Goal: Task Accomplishment & Management: Use online tool/utility

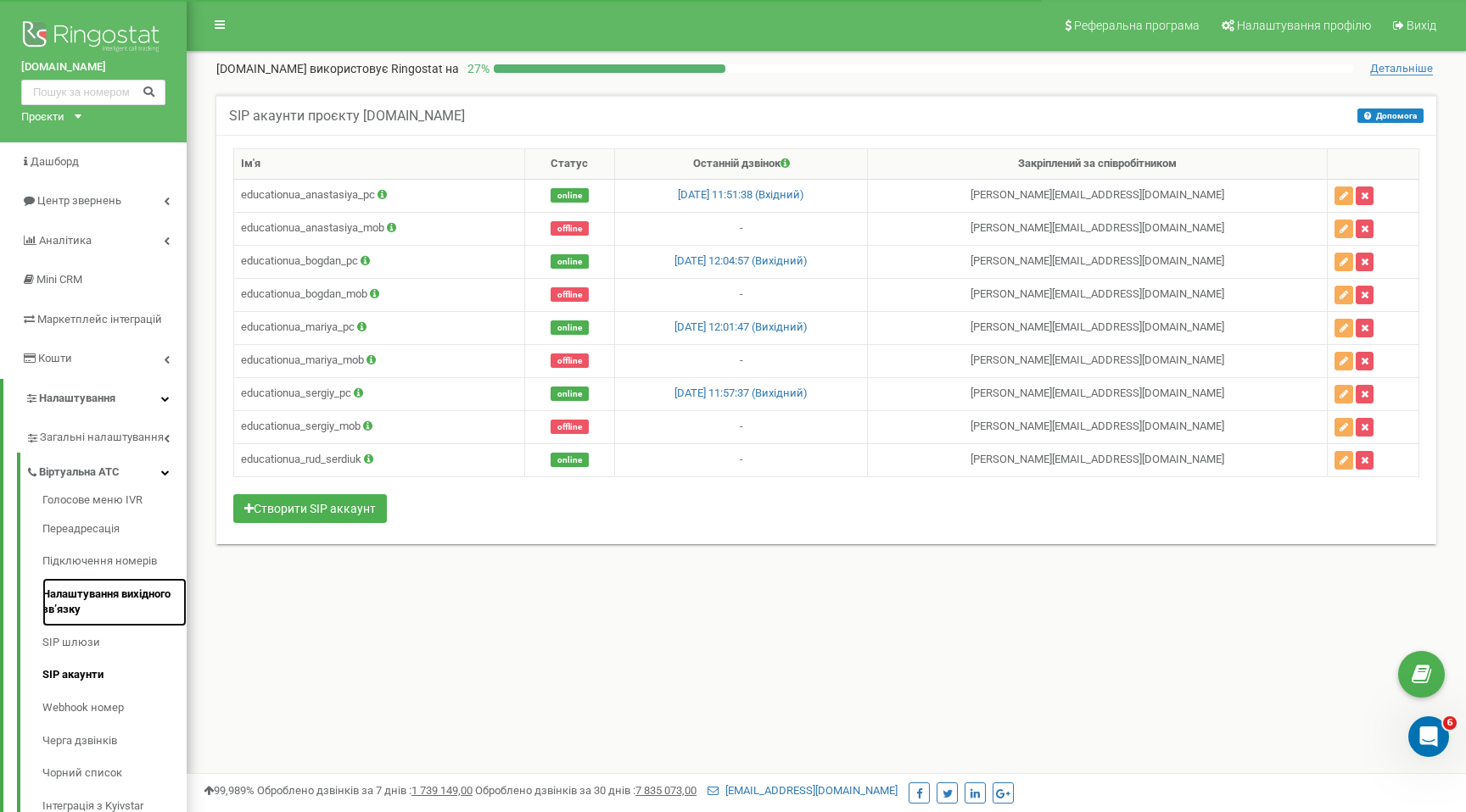
click at [75, 590] on link "Налаштування вихідного зв’язку" at bounding box center [115, 602] width 144 height 48
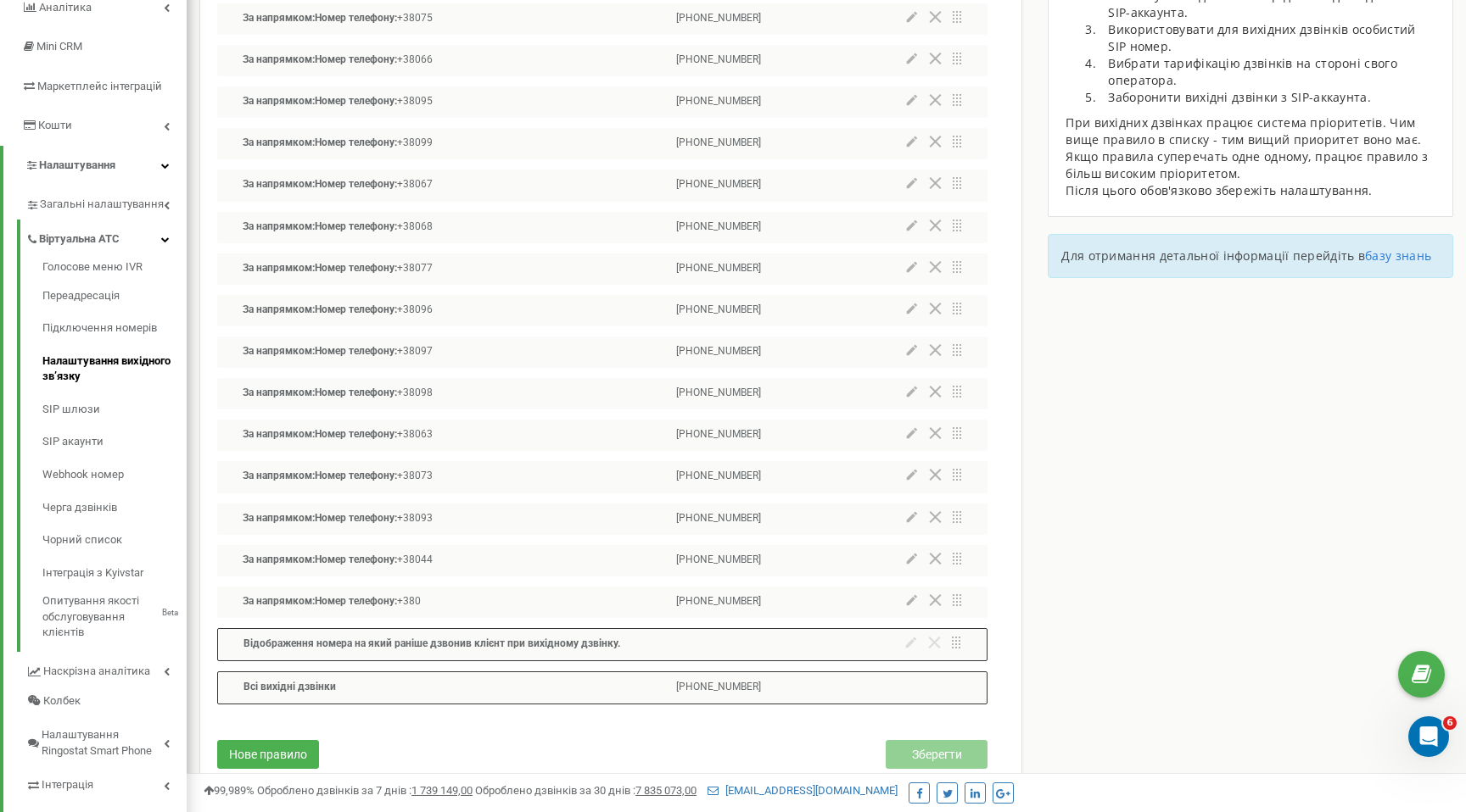
scroll to position [233, 0]
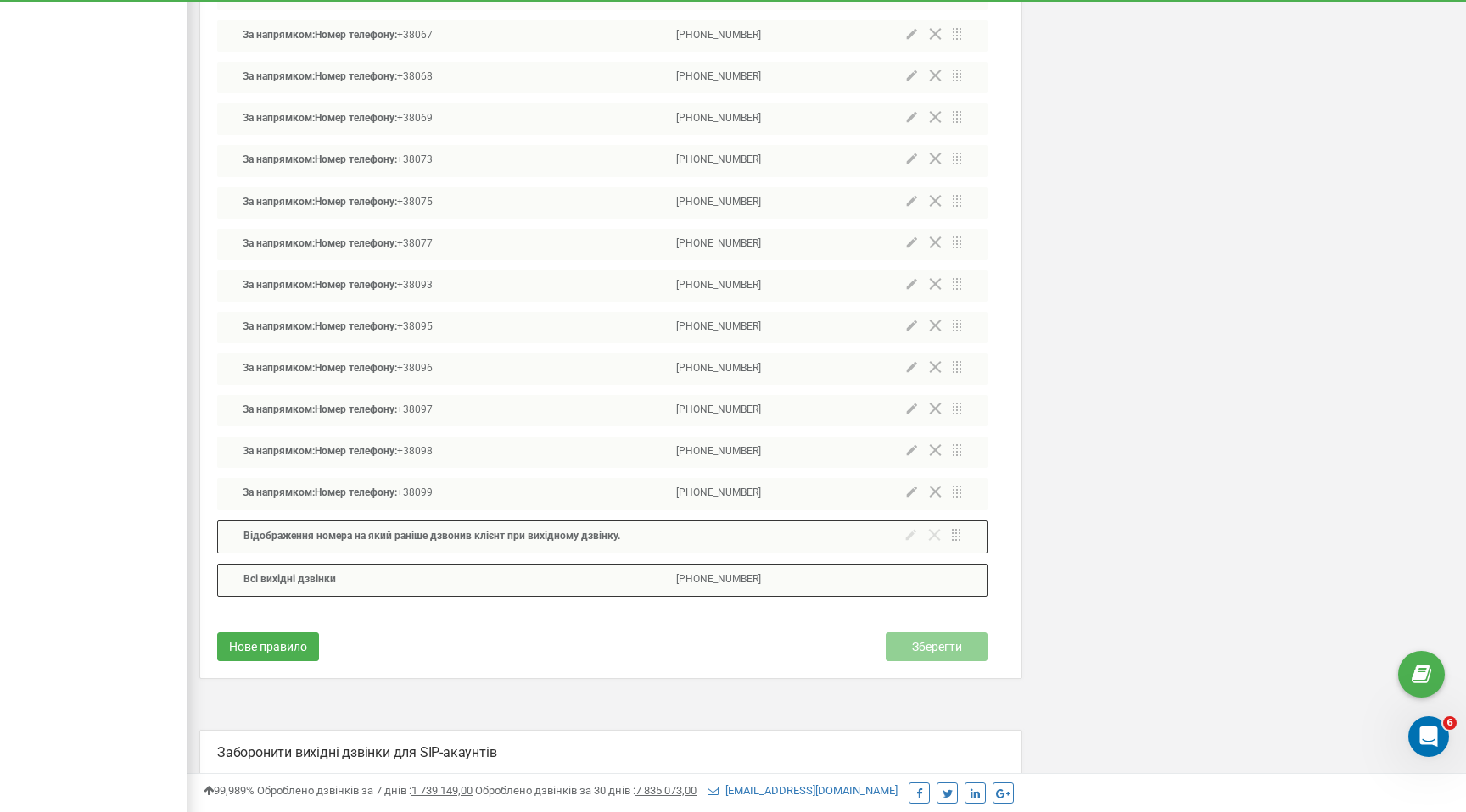
scroll to position [1425, 0]
click at [306, 640] on span "Нове правило" at bounding box center [269, 646] width 78 height 14
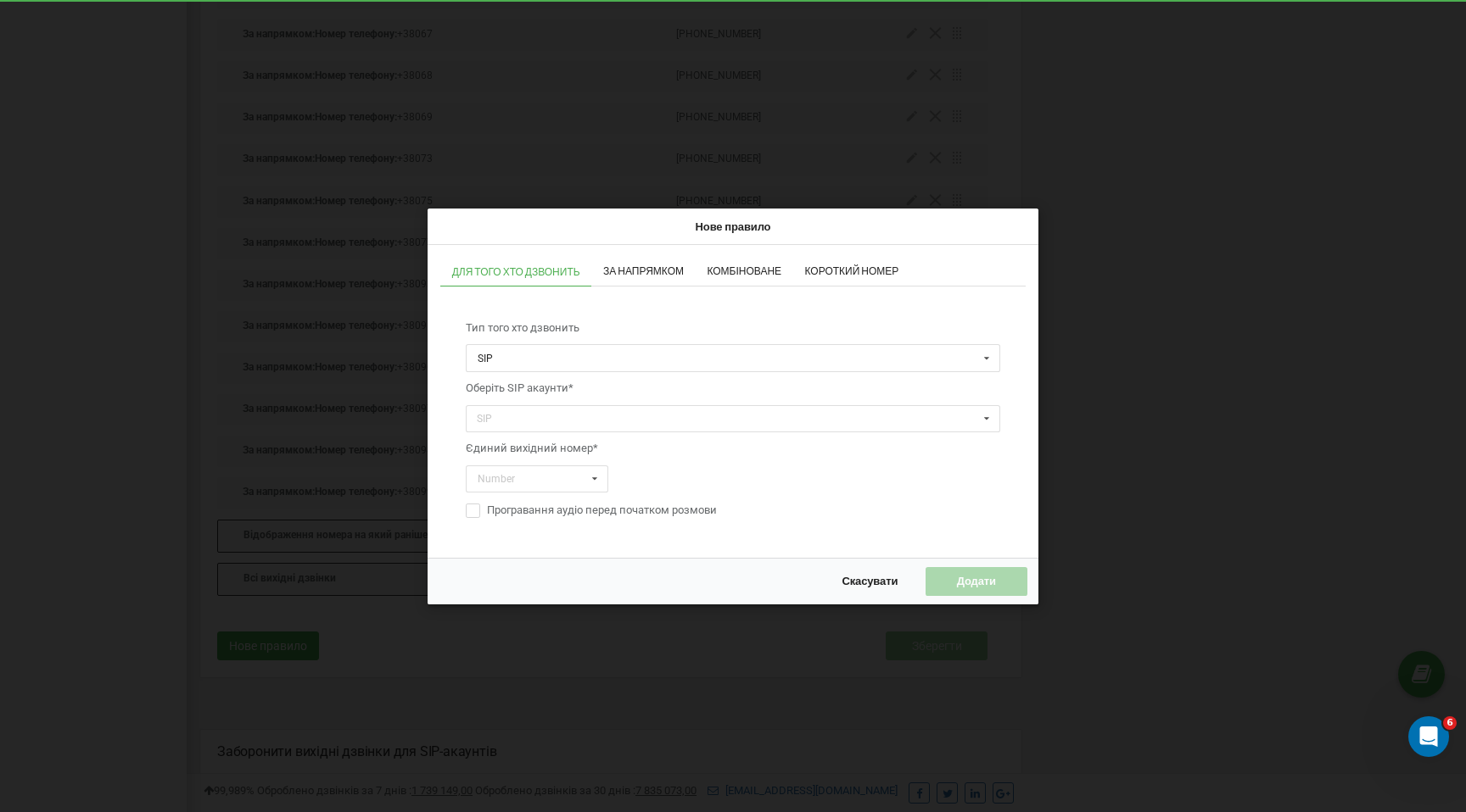
click at [637, 274] on span "За напрямком" at bounding box center [643, 271] width 81 height 10
click at [536, 415] on input "tel" at bounding box center [551, 418] width 170 height 28
click at [562, 415] on input "tel" at bounding box center [551, 418] width 170 height 28
click at [734, 268] on span "Комбіноване" at bounding box center [744, 271] width 75 height 10
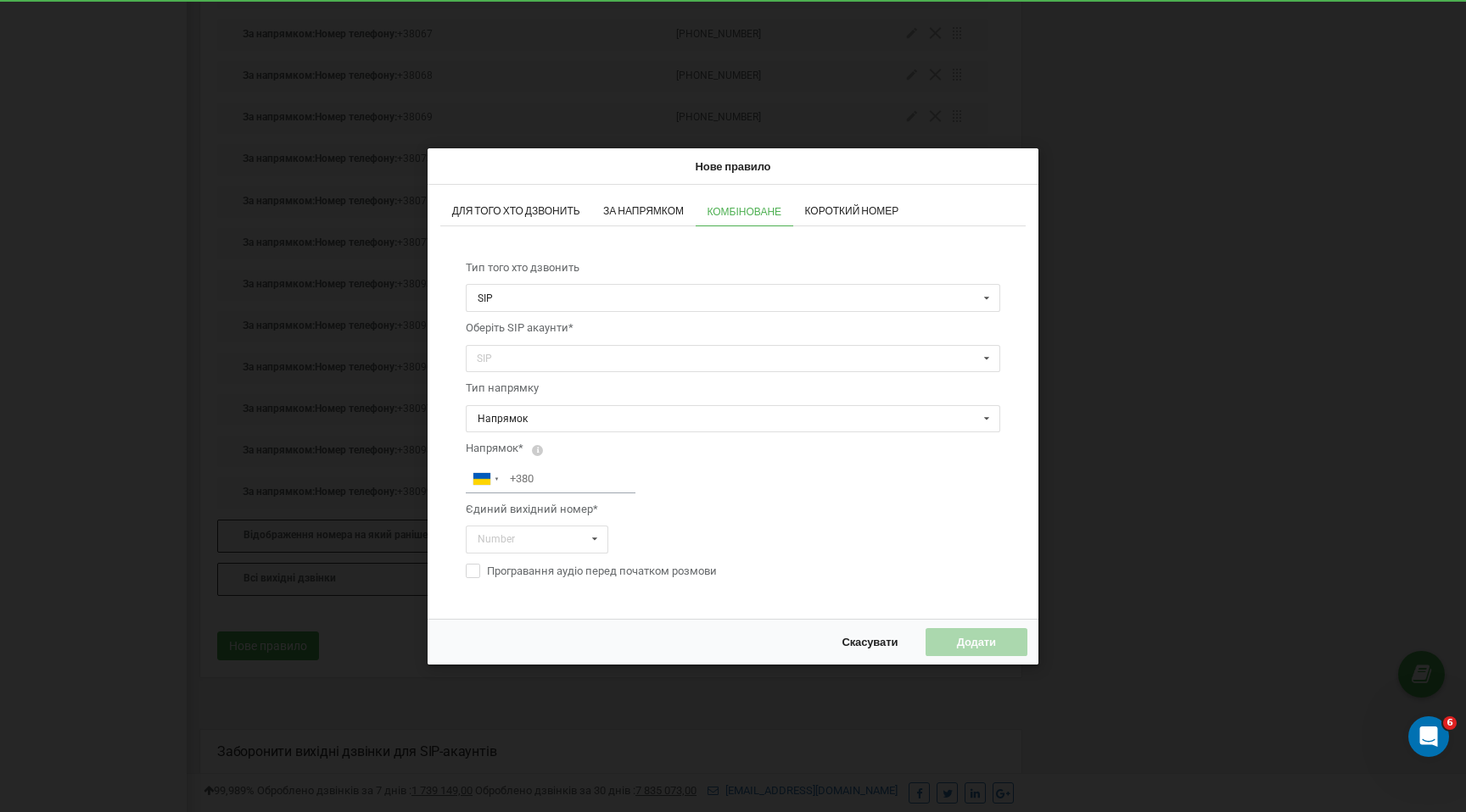
click at [858, 206] on span "Короткий номер" at bounding box center [852, 211] width 94 height 10
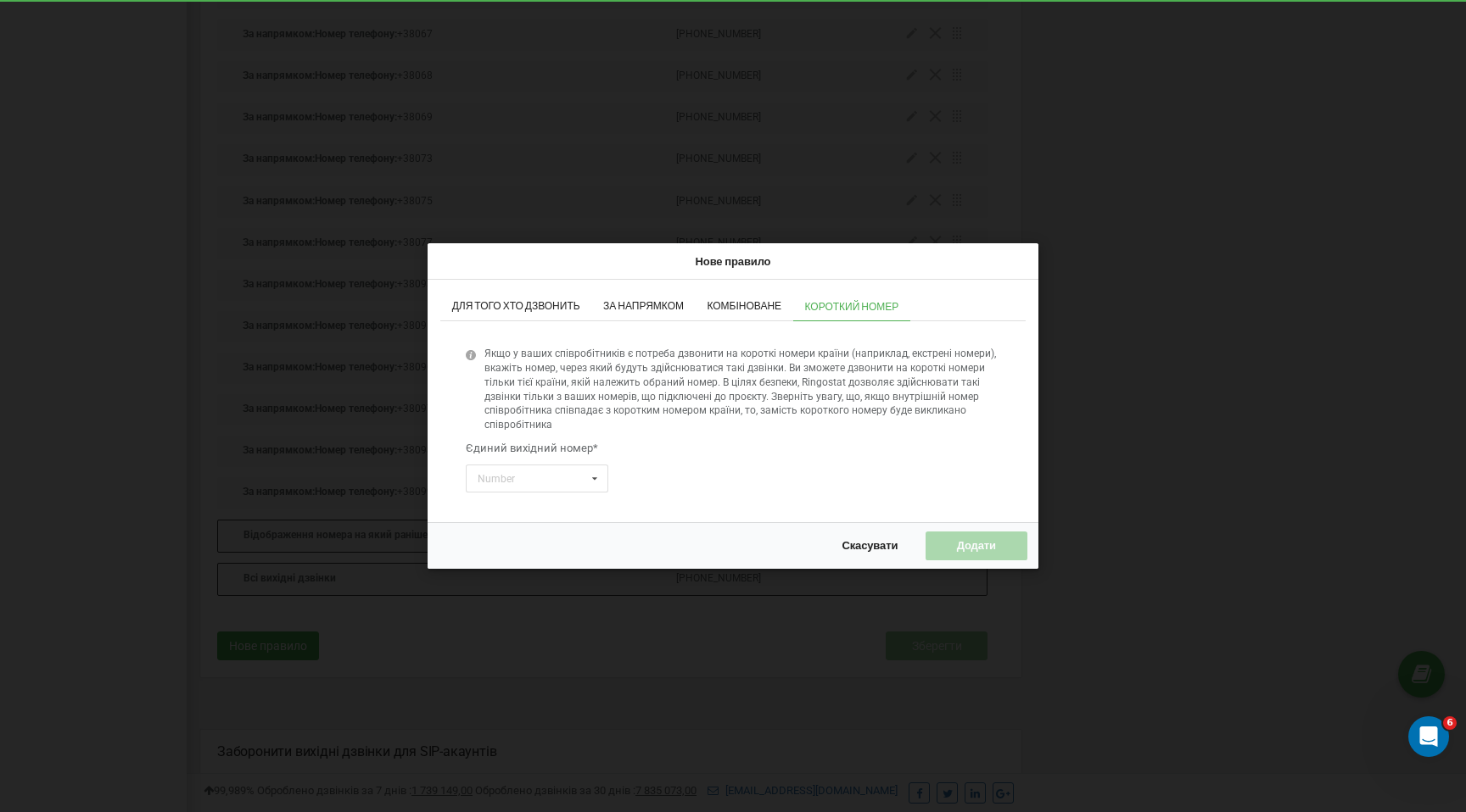
click at [642, 301] on span "За напрямком" at bounding box center [643, 306] width 81 height 10
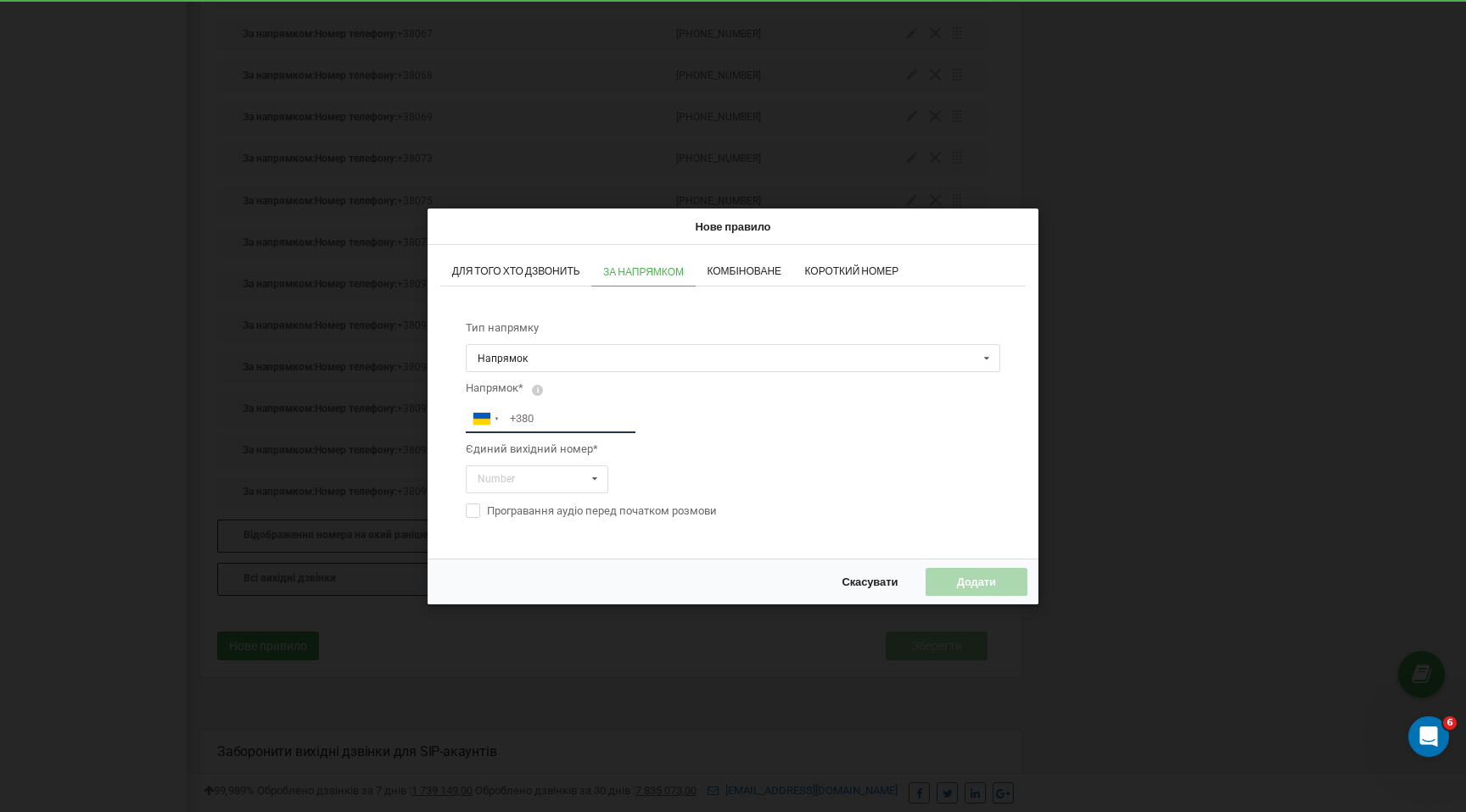
click at [557, 414] on input "tel" at bounding box center [551, 418] width 170 height 28
click at [485, 414] on div at bounding box center [482, 419] width 17 height 12
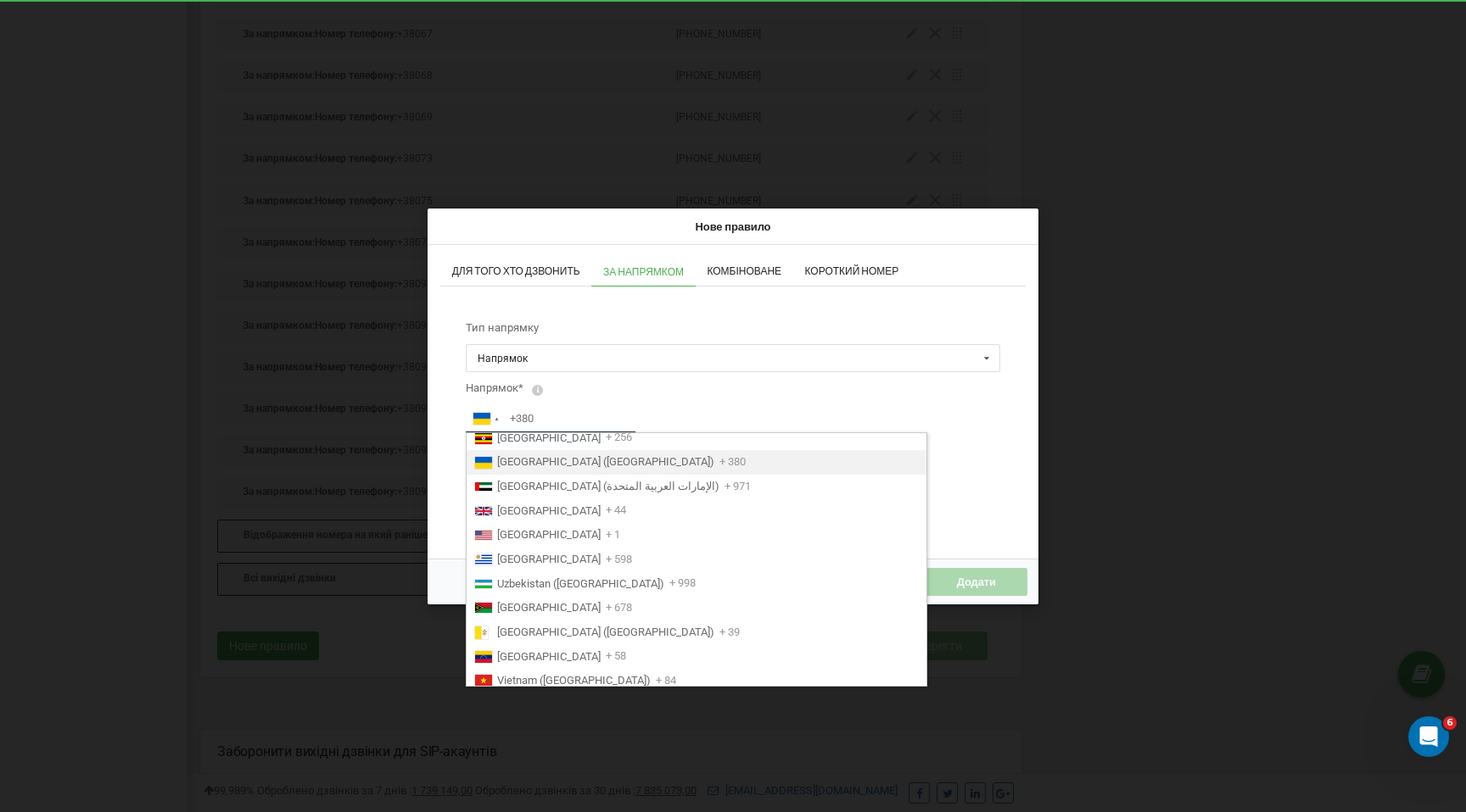
click at [587, 412] on input "tel" at bounding box center [551, 418] width 170 height 28
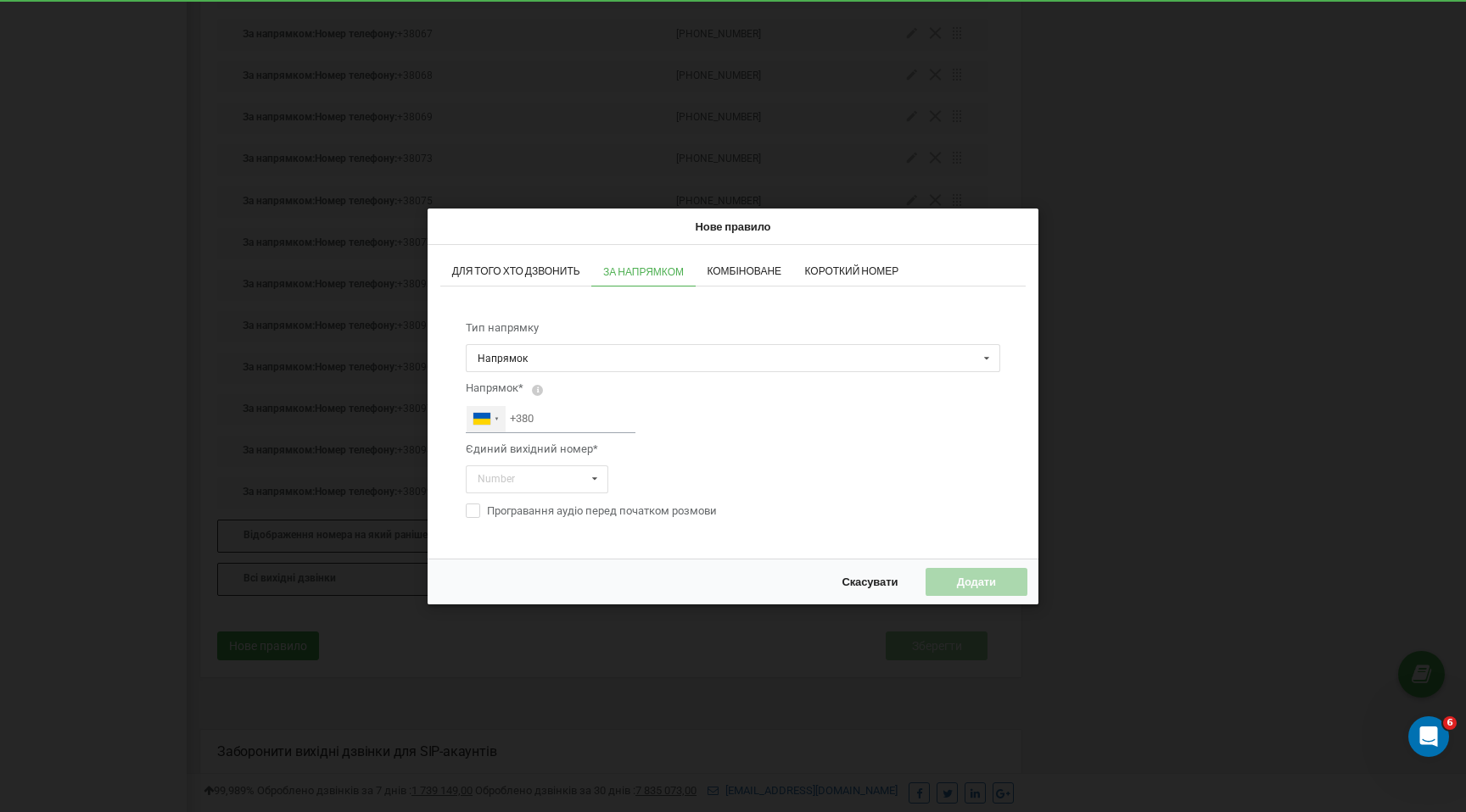
click at [488, 413] on div at bounding box center [482, 419] width 17 height 12
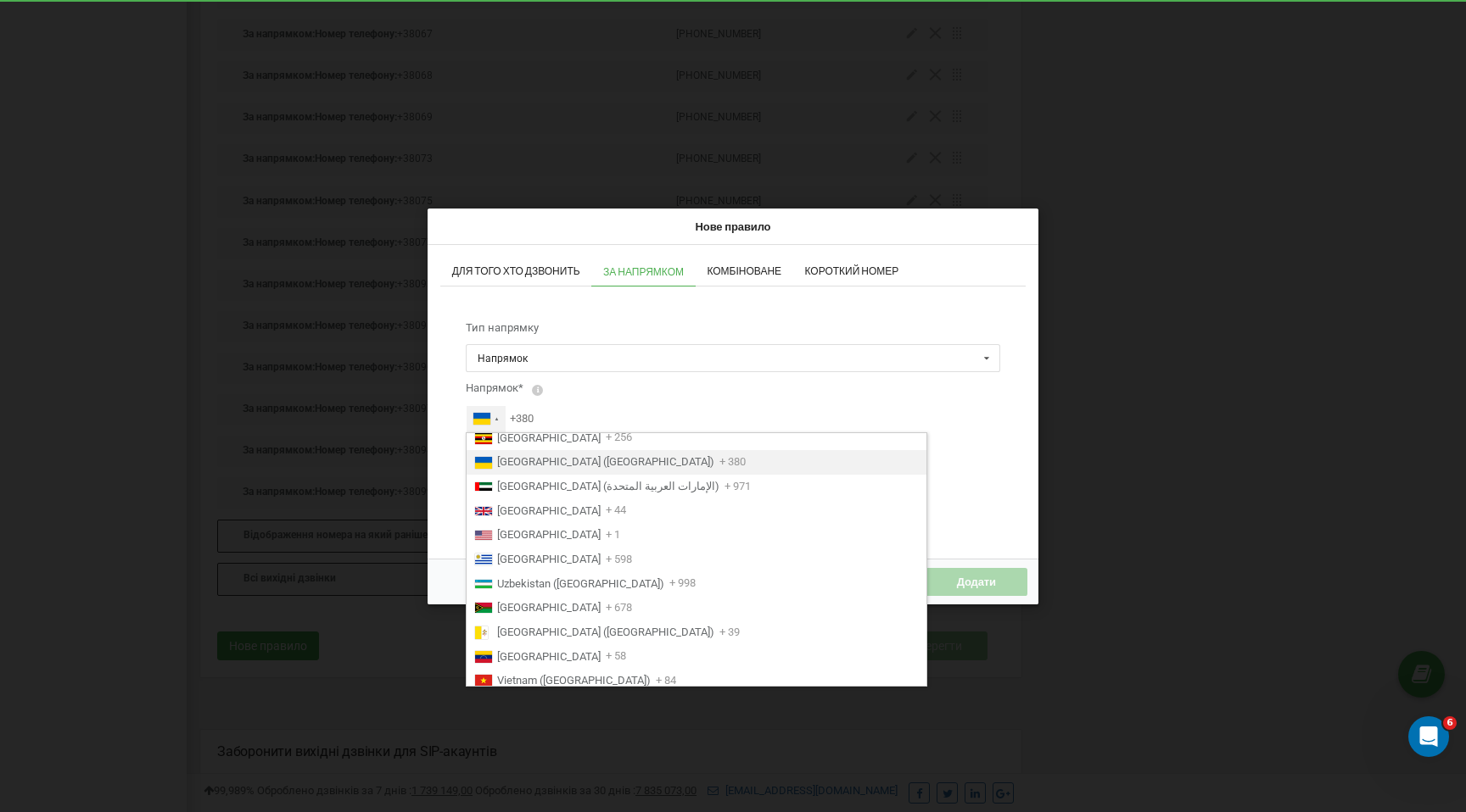
click at [625, 475] on li "Ukraine (Україна) + 380" at bounding box center [696, 462] width 460 height 25
type input "+380"
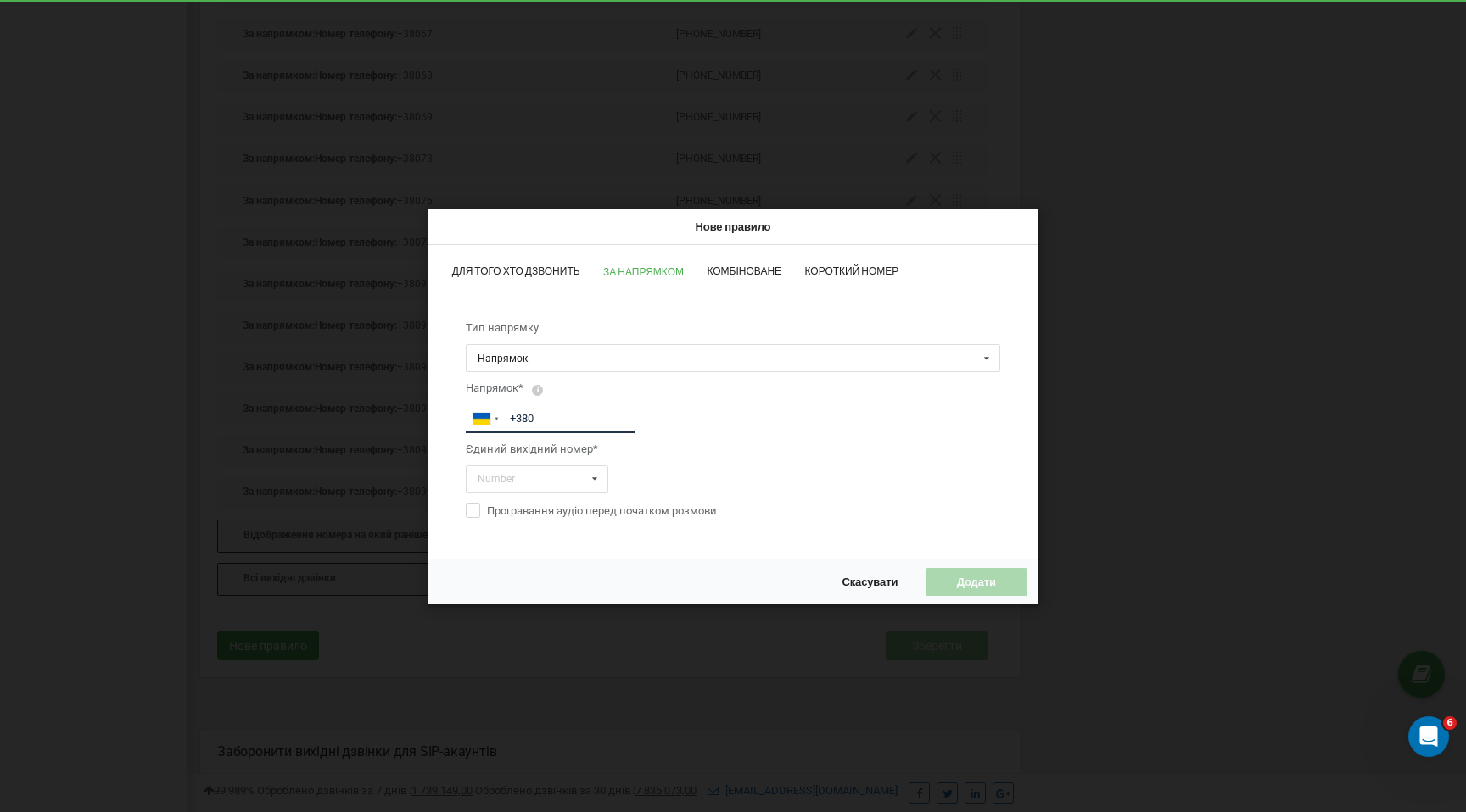
click at [603, 409] on input "+380" at bounding box center [551, 418] width 170 height 28
click at [585, 414] on input "+380" at bounding box center [551, 418] width 170 height 28
drag, startPoint x: 852, startPoint y: 577, endPoint x: 654, endPoint y: 438, distance: 241.9
click at [654, 438] on div "Нове правило Для того хто дзвонить За напрямком Комбіноване Короткий номер Тип …" at bounding box center [733, 407] width 611 height 396
click at [546, 355] on input "text" at bounding box center [733, 358] width 533 height 26
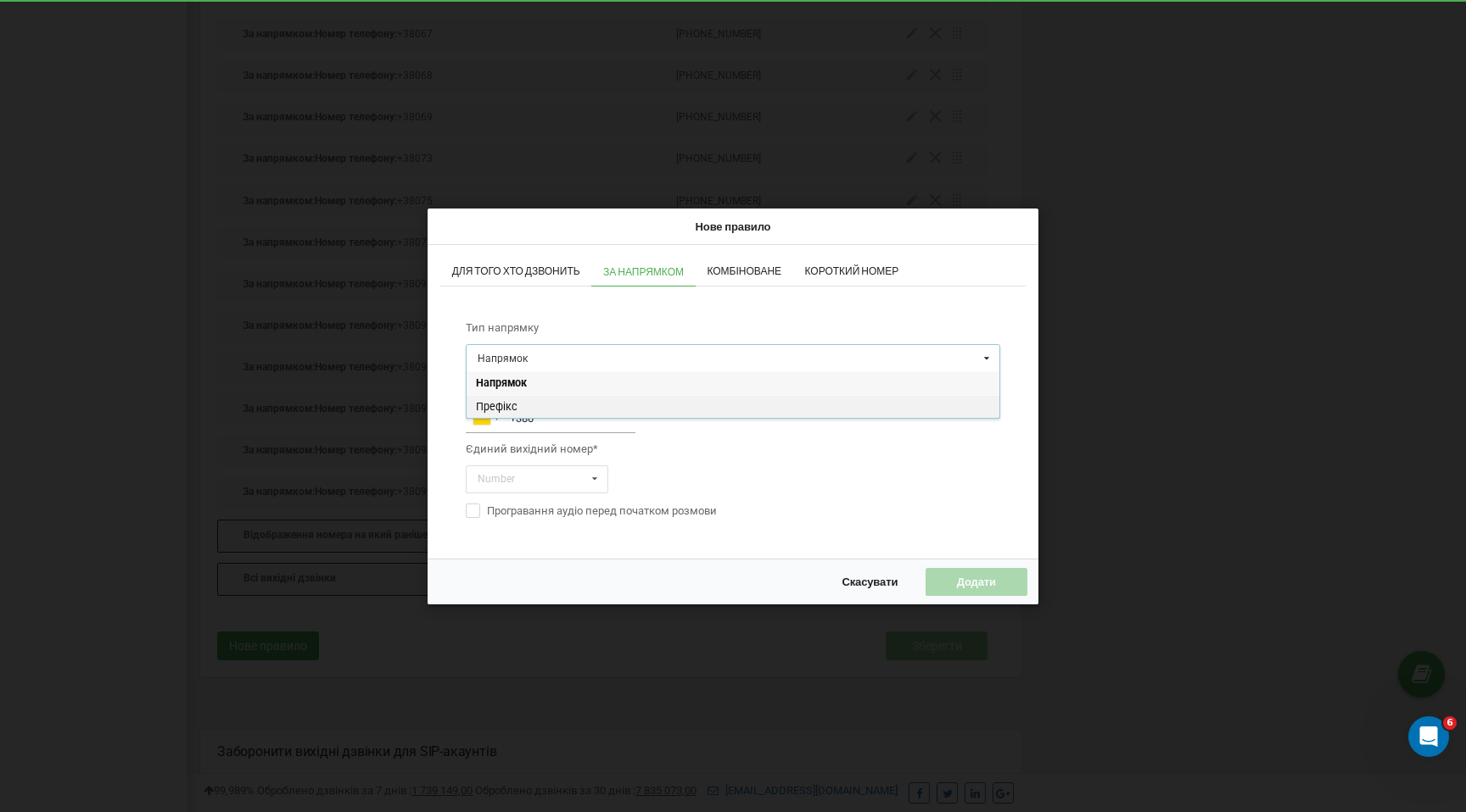
click at [550, 401] on div "Префікс" at bounding box center [733, 407] width 533 height 24
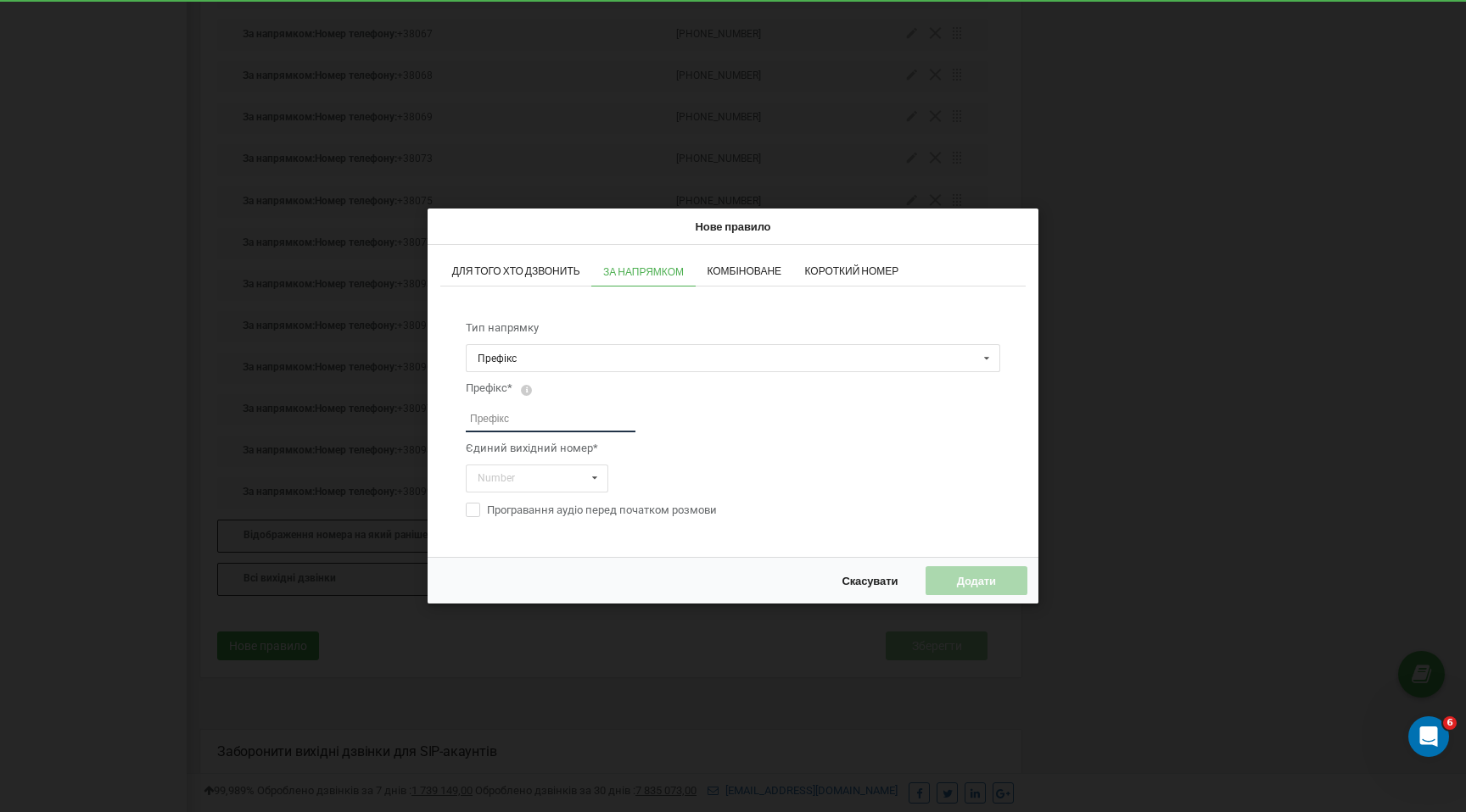
click at [535, 424] on input "text" at bounding box center [551, 419] width 170 height 27
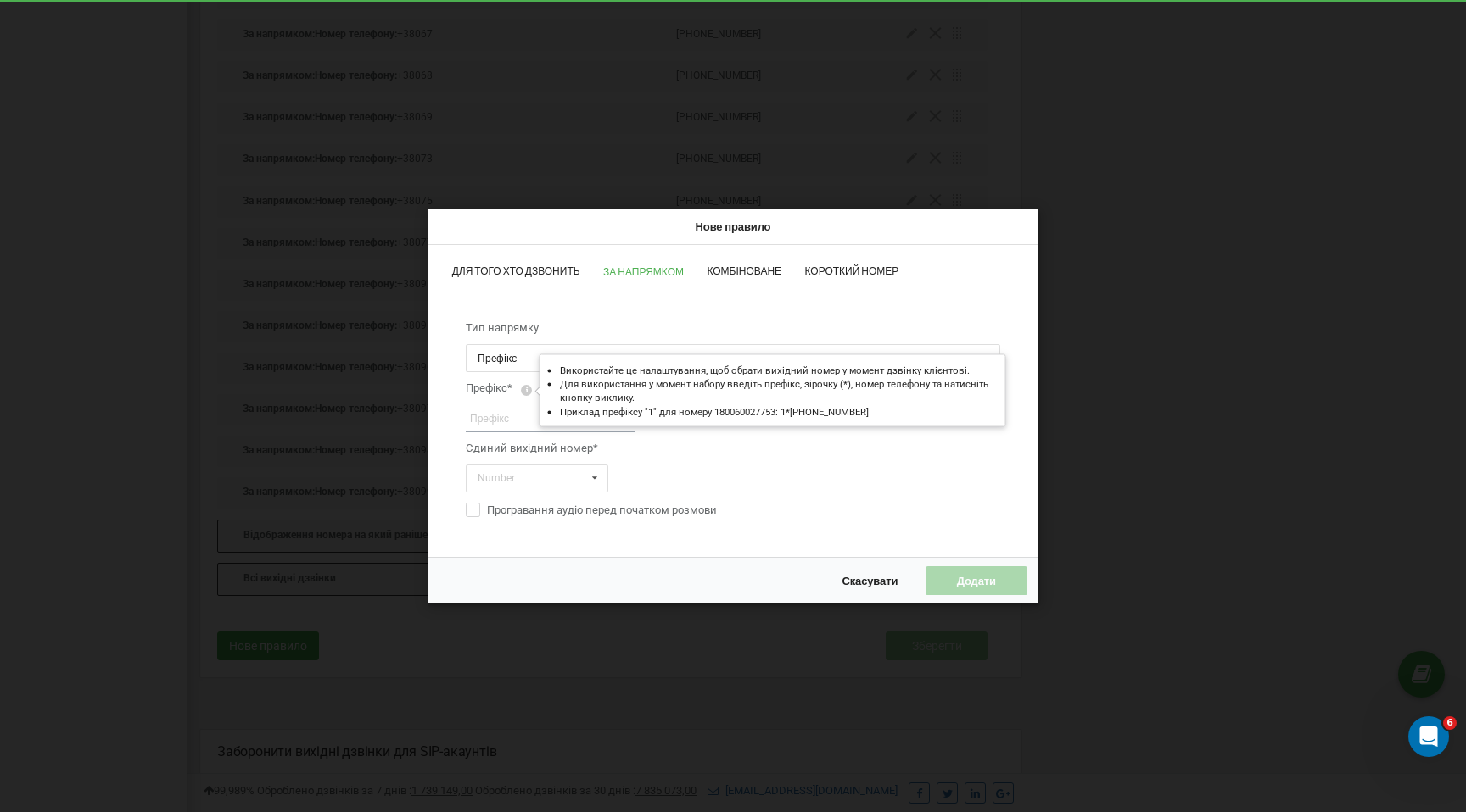
click at [525, 387] on icon at bounding box center [526, 390] width 11 height 11
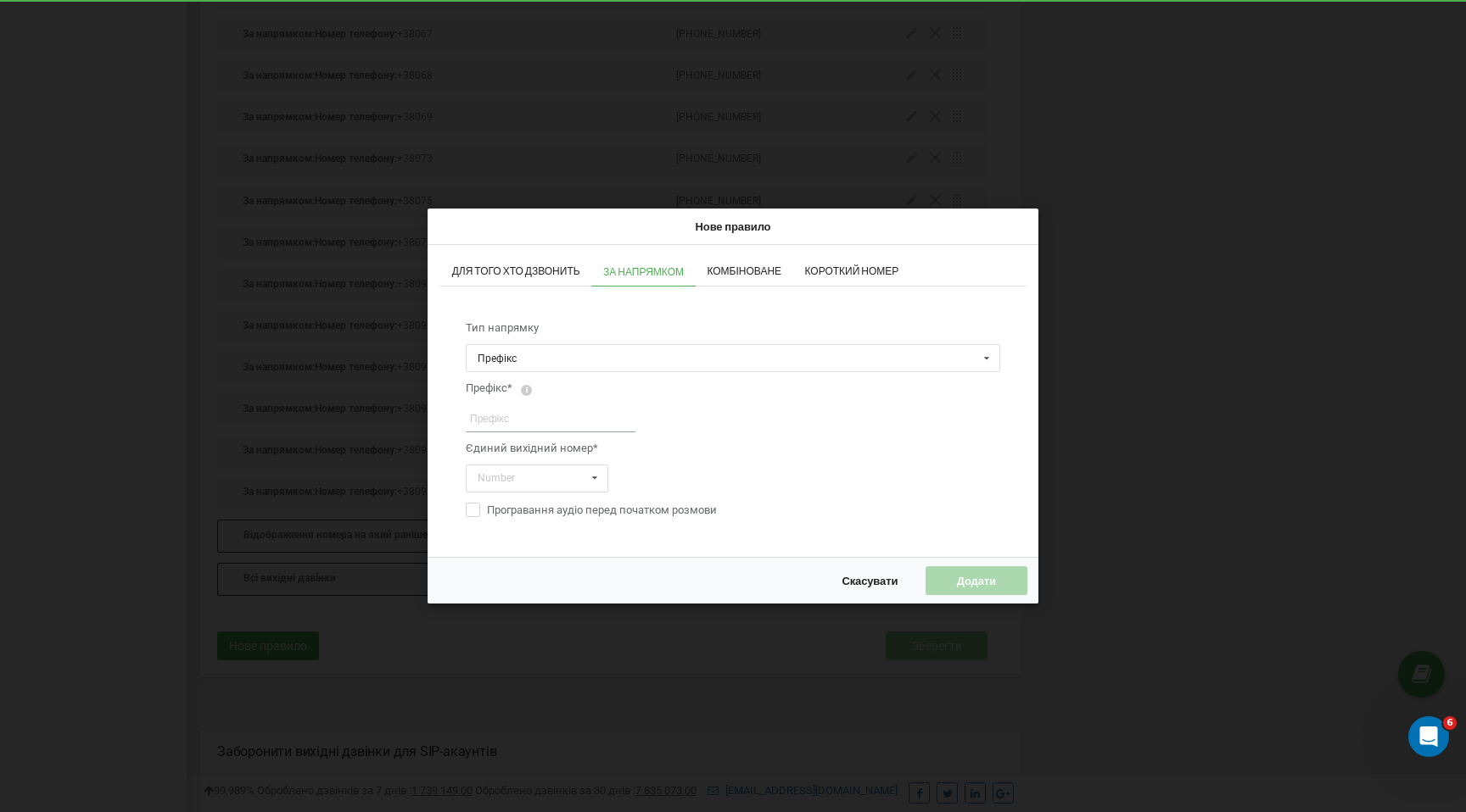
click at [844, 586] on span "Скасувати" at bounding box center [869, 581] width 56 height 14
